Goal: Register for event/course

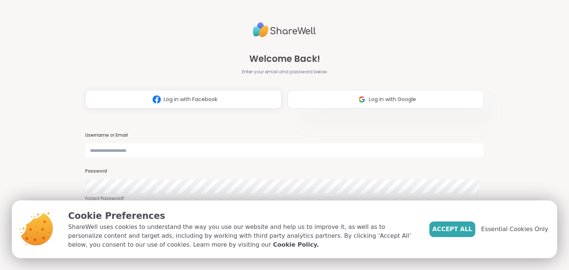
click at [369, 99] on span "Log in with Google" at bounding box center [392, 100] width 47 height 8
click at [459, 230] on span "Accept All" at bounding box center [452, 229] width 40 height 9
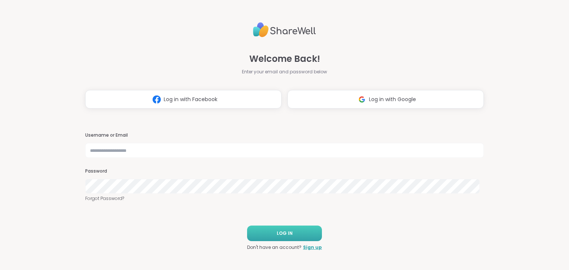
click at [301, 231] on button "LOG IN" at bounding box center [284, 234] width 75 height 16
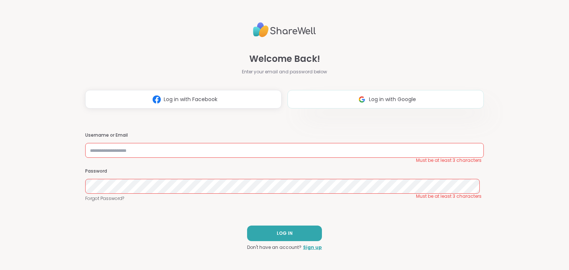
click at [355, 101] on img at bounding box center [362, 100] width 14 height 14
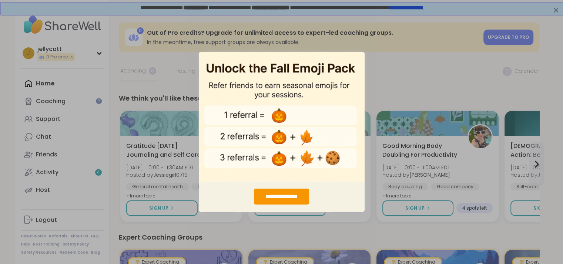
click at [419, 75] on div "**********" at bounding box center [281, 132] width 563 height 264
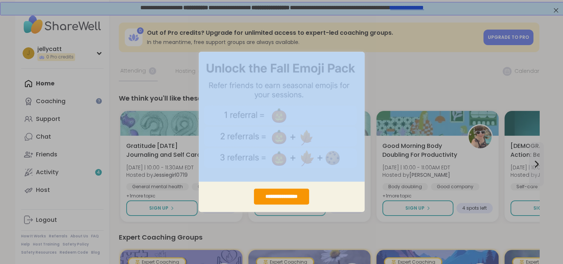
click at [419, 75] on div "**********" at bounding box center [281, 132] width 563 height 264
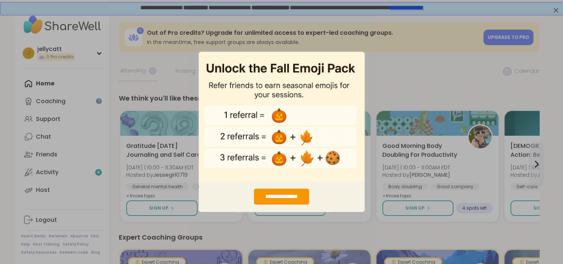
click at [406, 234] on div "**********" at bounding box center [281, 132] width 563 height 264
click at [0, 107] on div "**********" at bounding box center [281, 132] width 563 height 264
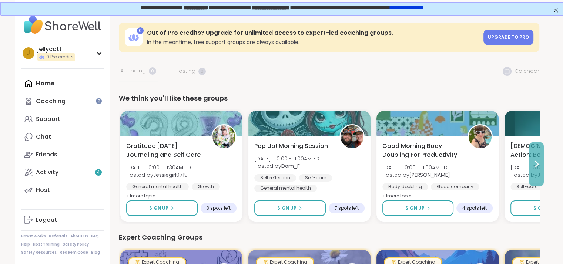
click at [535, 169] on icon at bounding box center [536, 164] width 9 height 9
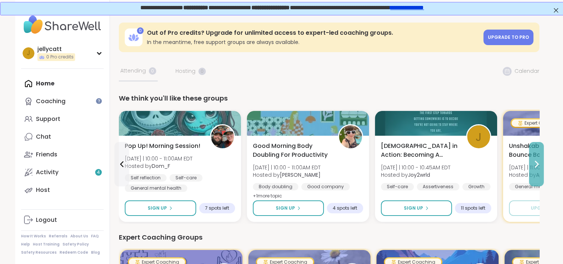
click at [537, 165] on icon at bounding box center [537, 164] width 3 height 6
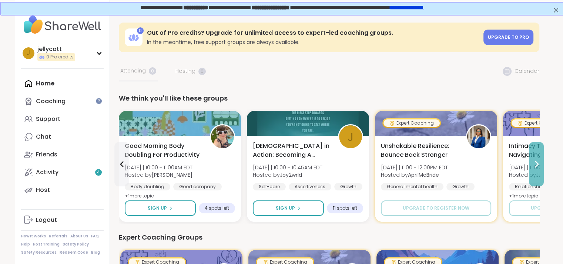
click at [536, 164] on icon at bounding box center [536, 164] width 9 height 9
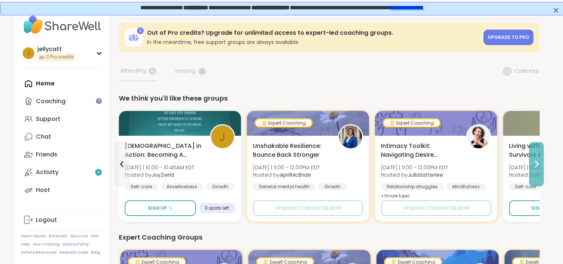
click at [536, 162] on icon at bounding box center [537, 164] width 3 height 6
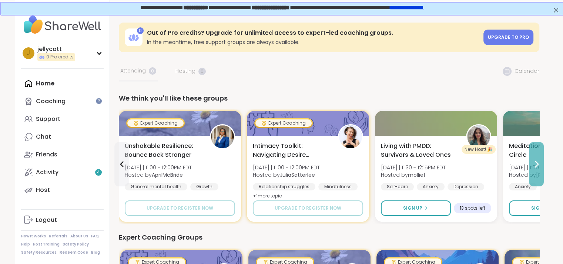
click at [536, 162] on icon at bounding box center [537, 164] width 3 height 6
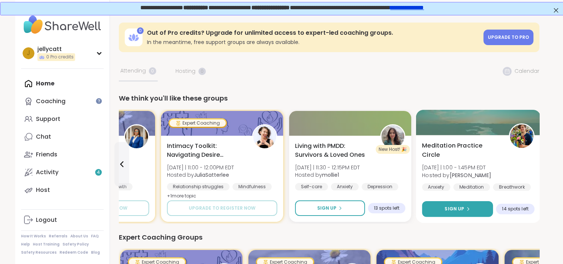
click at [463, 206] on span "Sign Up" at bounding box center [455, 209] width 20 height 7
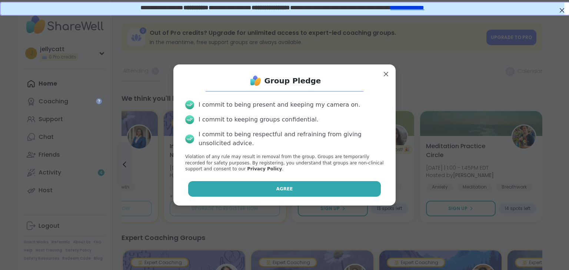
click at [280, 193] on button "Agree" at bounding box center [284, 189] width 193 height 16
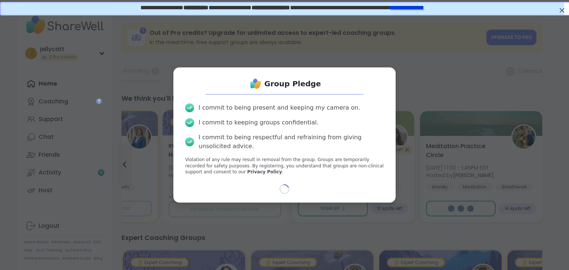
select select "**"
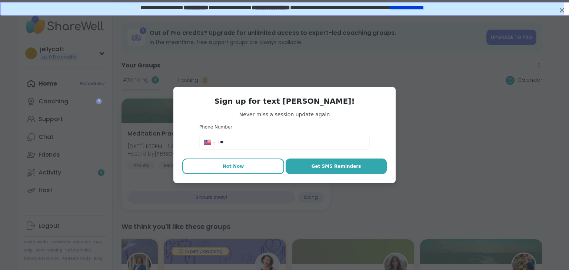
click at [233, 167] on span "Not Now" at bounding box center [233, 166] width 21 height 7
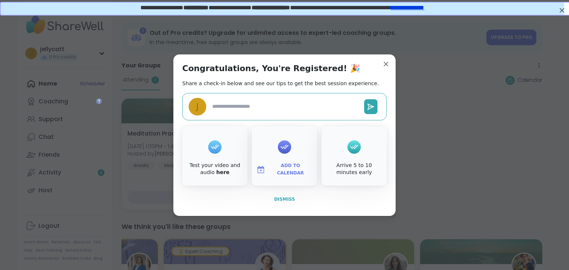
click at [289, 198] on span "Dismiss" at bounding box center [284, 199] width 21 height 5
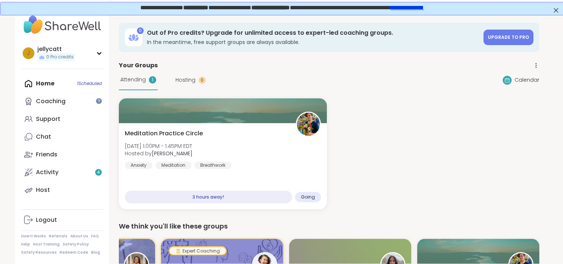
click at [518, 76] on div "Calendar" at bounding box center [521, 80] width 37 height 9
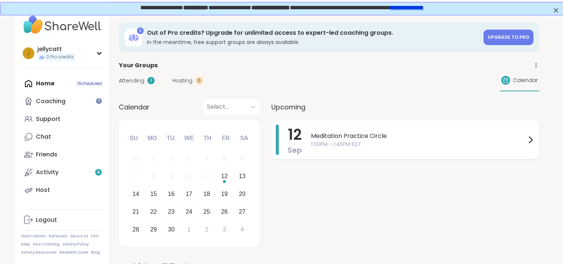
click at [350, 136] on span "Meditation Practice Circle" at bounding box center [418, 136] width 215 height 9
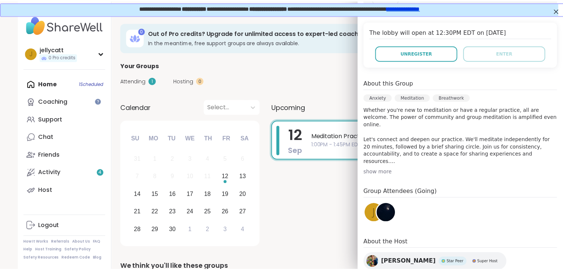
scroll to position [74, 0]
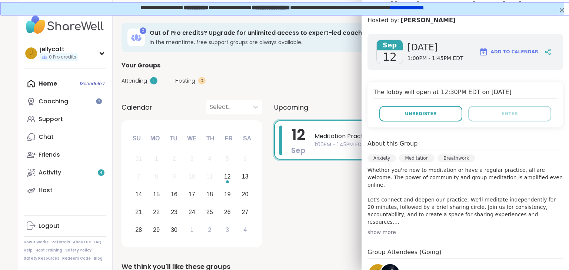
click at [512, 49] on span "Add to Calendar" at bounding box center [514, 52] width 47 height 7
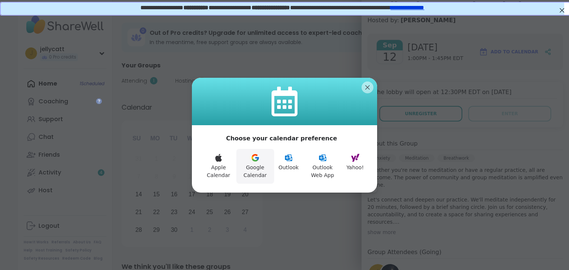
click at [252, 159] on icon at bounding box center [255, 160] width 6 height 3
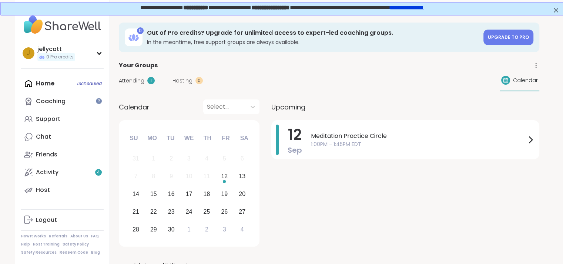
click at [38, 81] on div "Home 1 Scheduled Coaching Support Chat Friends Activity 4 Host" at bounding box center [62, 137] width 83 height 124
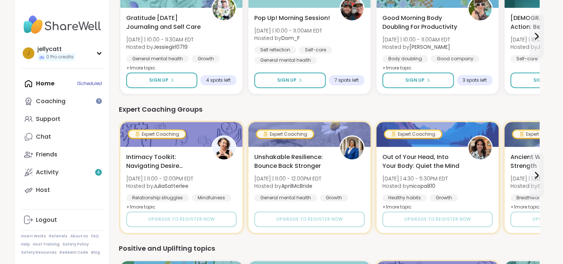
scroll to position [222, 0]
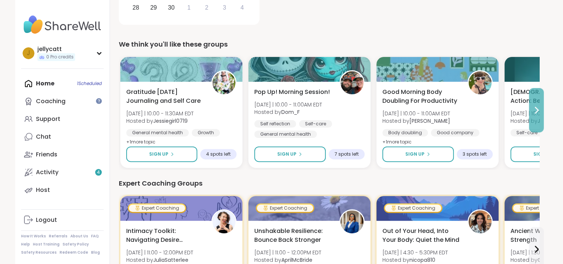
click at [538, 109] on icon at bounding box center [536, 110] width 9 height 9
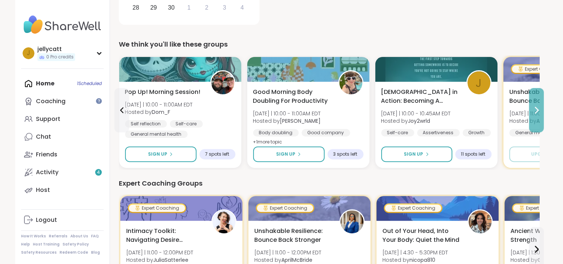
click at [538, 109] on icon at bounding box center [537, 110] width 3 height 6
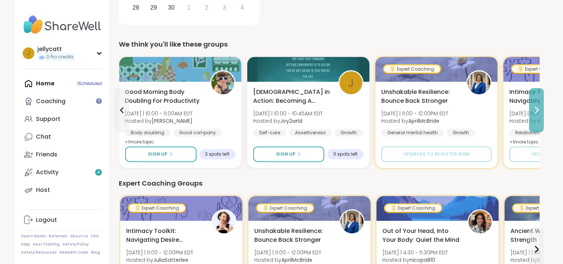
click at [538, 109] on icon at bounding box center [537, 110] width 3 height 6
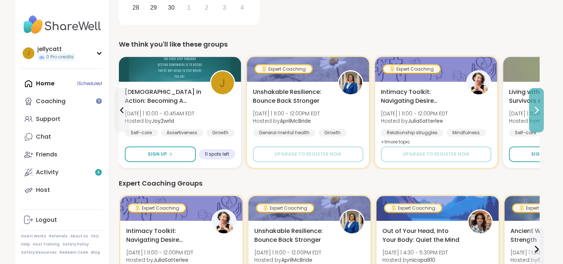
click at [537, 109] on icon at bounding box center [537, 110] width 3 height 6
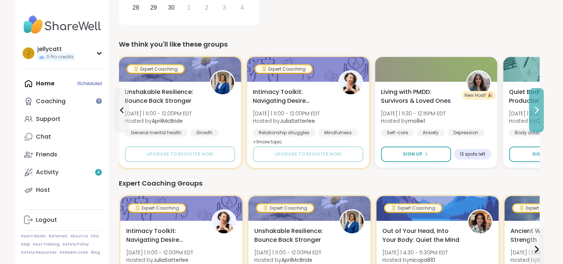
click at [537, 109] on icon at bounding box center [537, 110] width 3 height 6
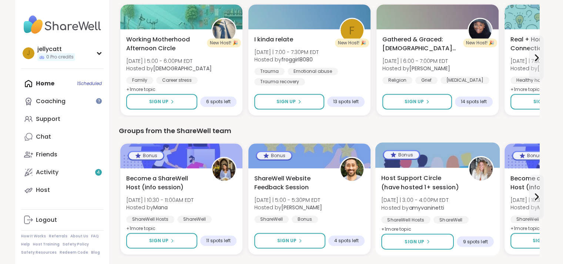
scroll to position [642, 0]
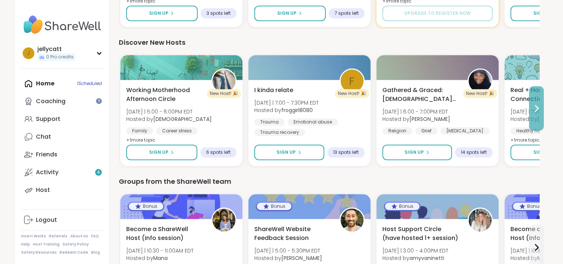
click at [540, 111] on icon at bounding box center [536, 108] width 9 height 9
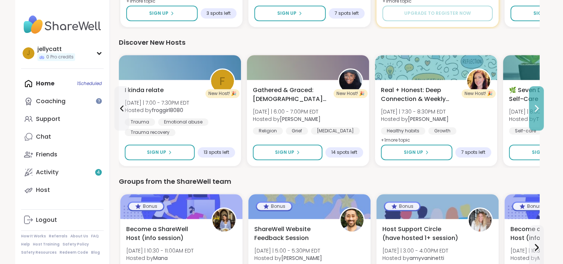
click at [534, 111] on icon at bounding box center [536, 108] width 9 height 9
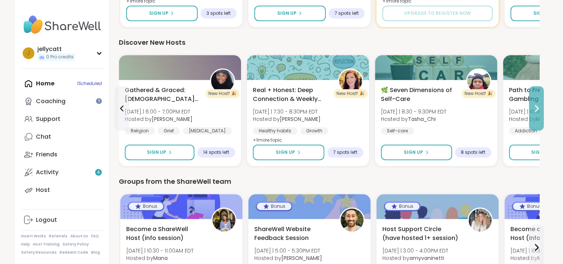
click at [534, 112] on icon at bounding box center [536, 108] width 9 height 9
